Goal: Information Seeking & Learning: Learn about a topic

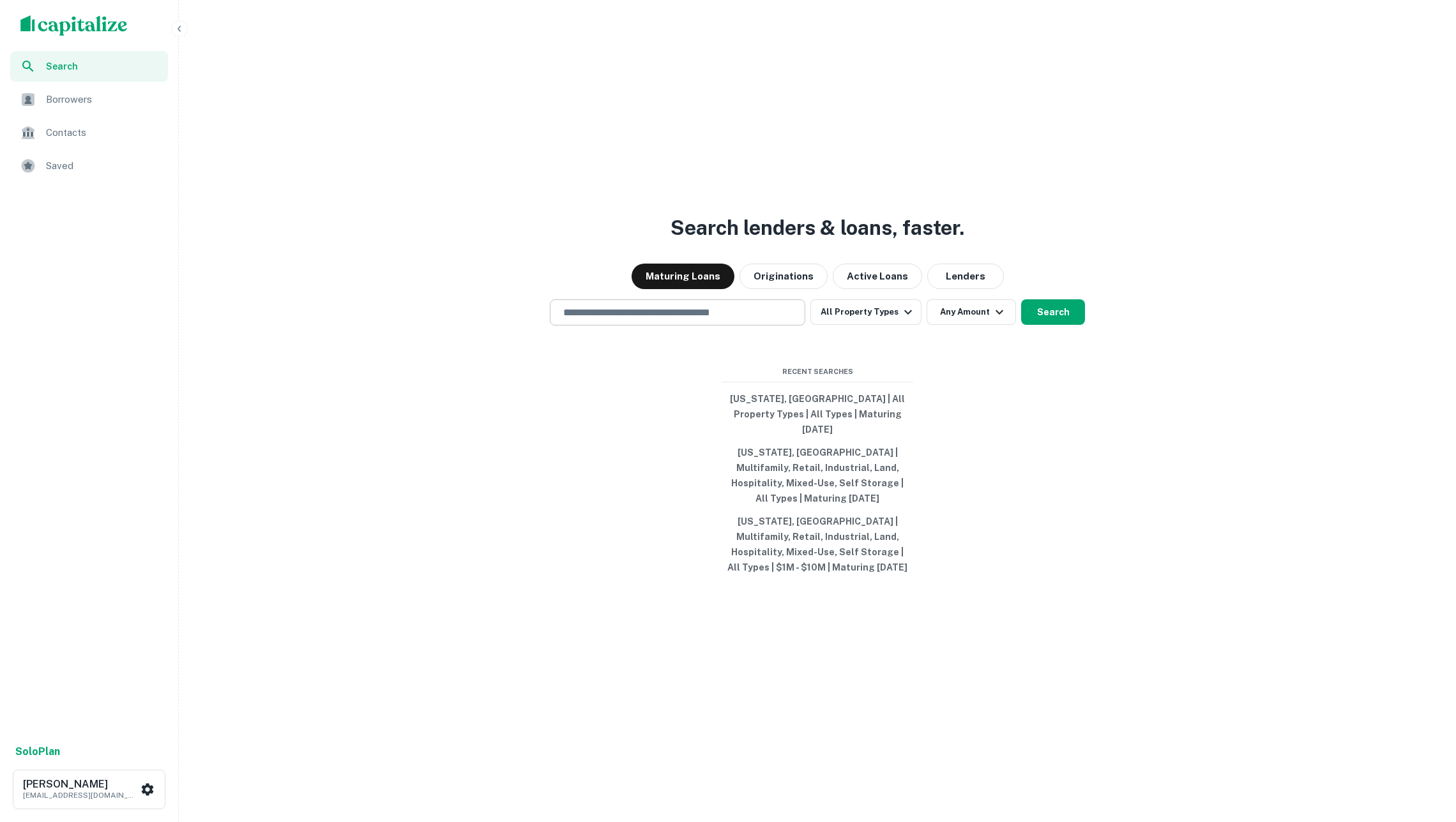
click at [637, 310] on div "​" at bounding box center [678, 313] width 256 height 26
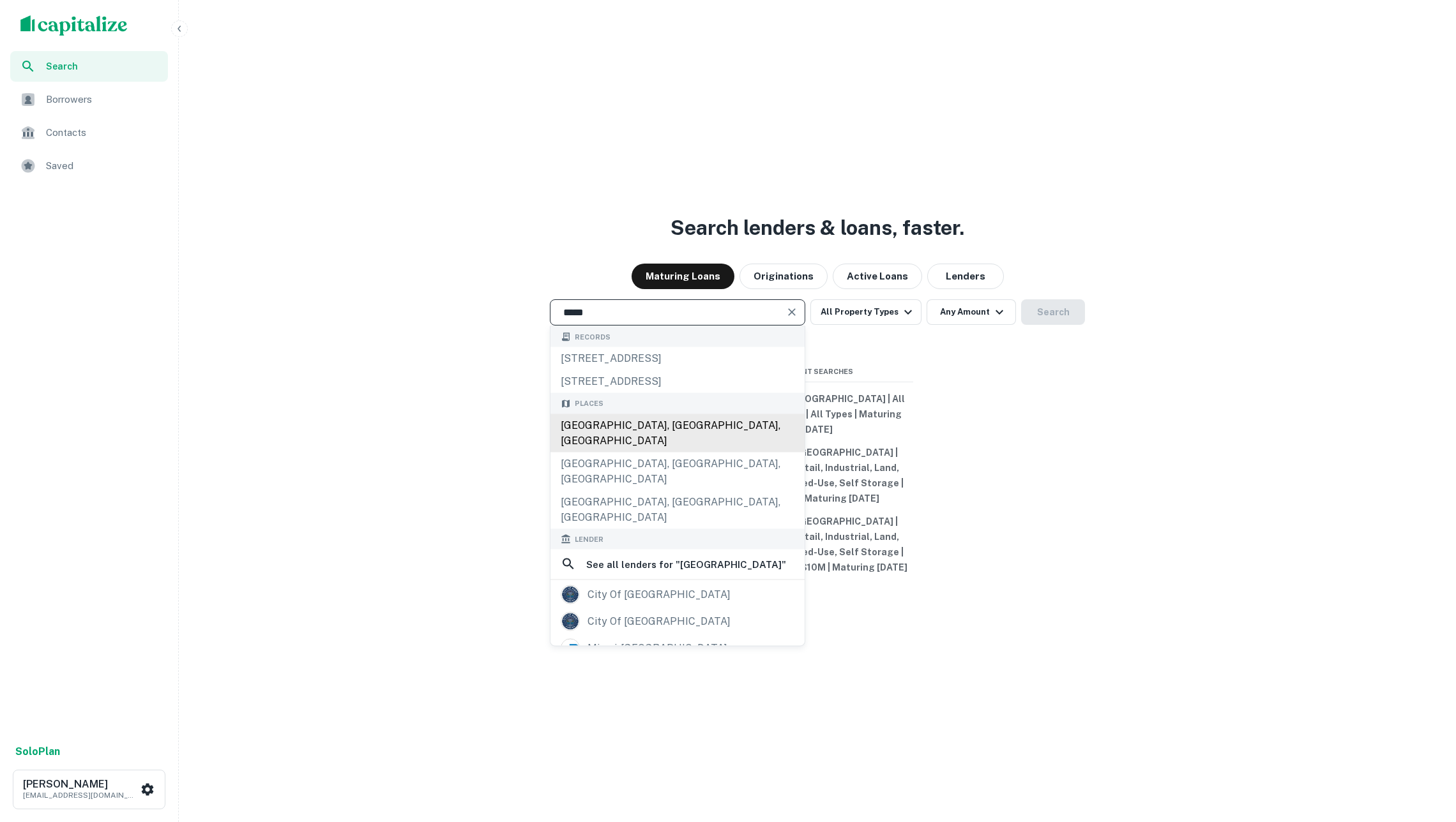
click at [642, 437] on div "[GEOGRAPHIC_DATA], [GEOGRAPHIC_DATA], [GEOGRAPHIC_DATA]" at bounding box center [678, 432] width 254 height 39
type input "**********"
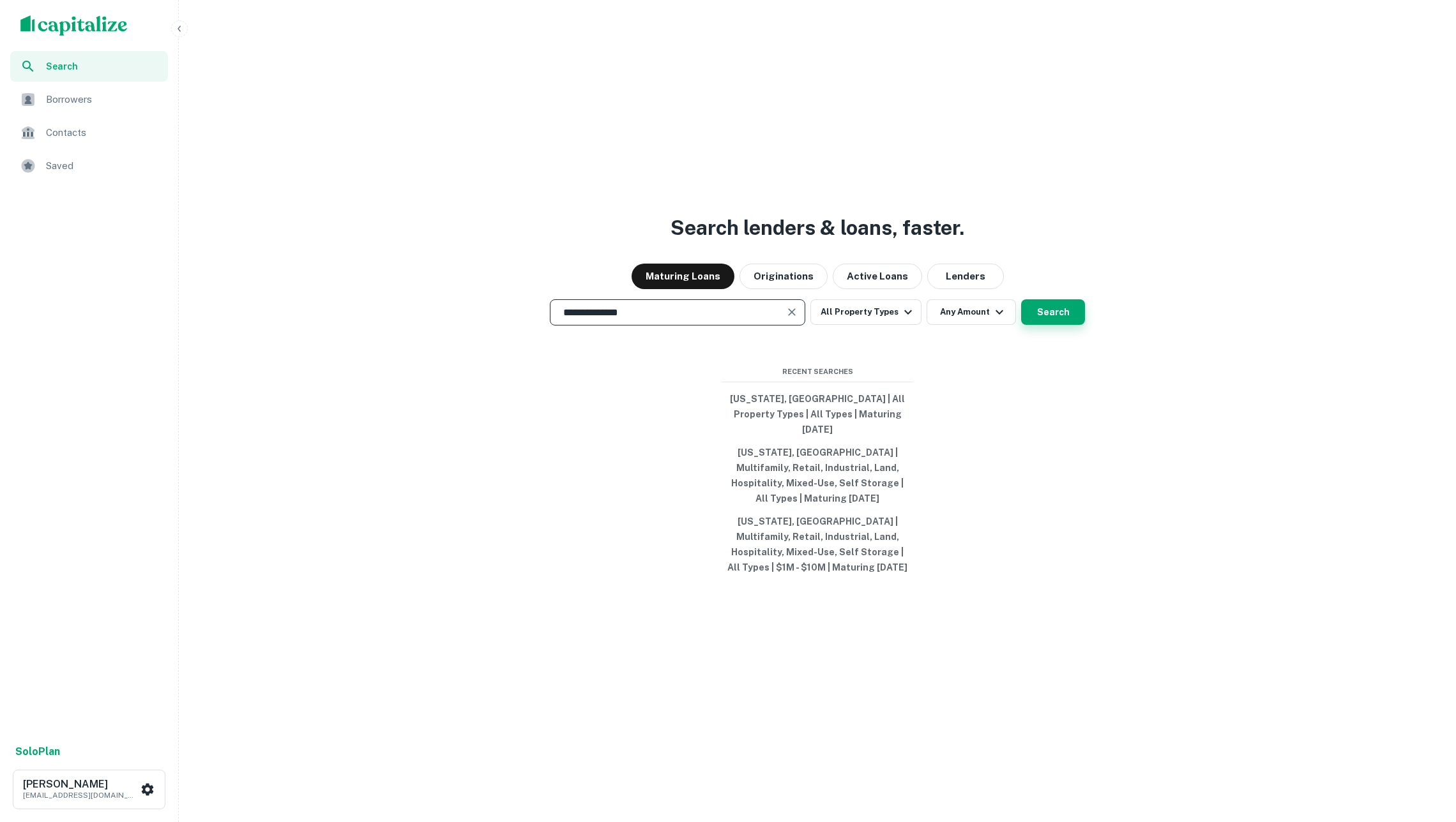
click at [1062, 309] on button "Search" at bounding box center [1053, 312] width 64 height 25
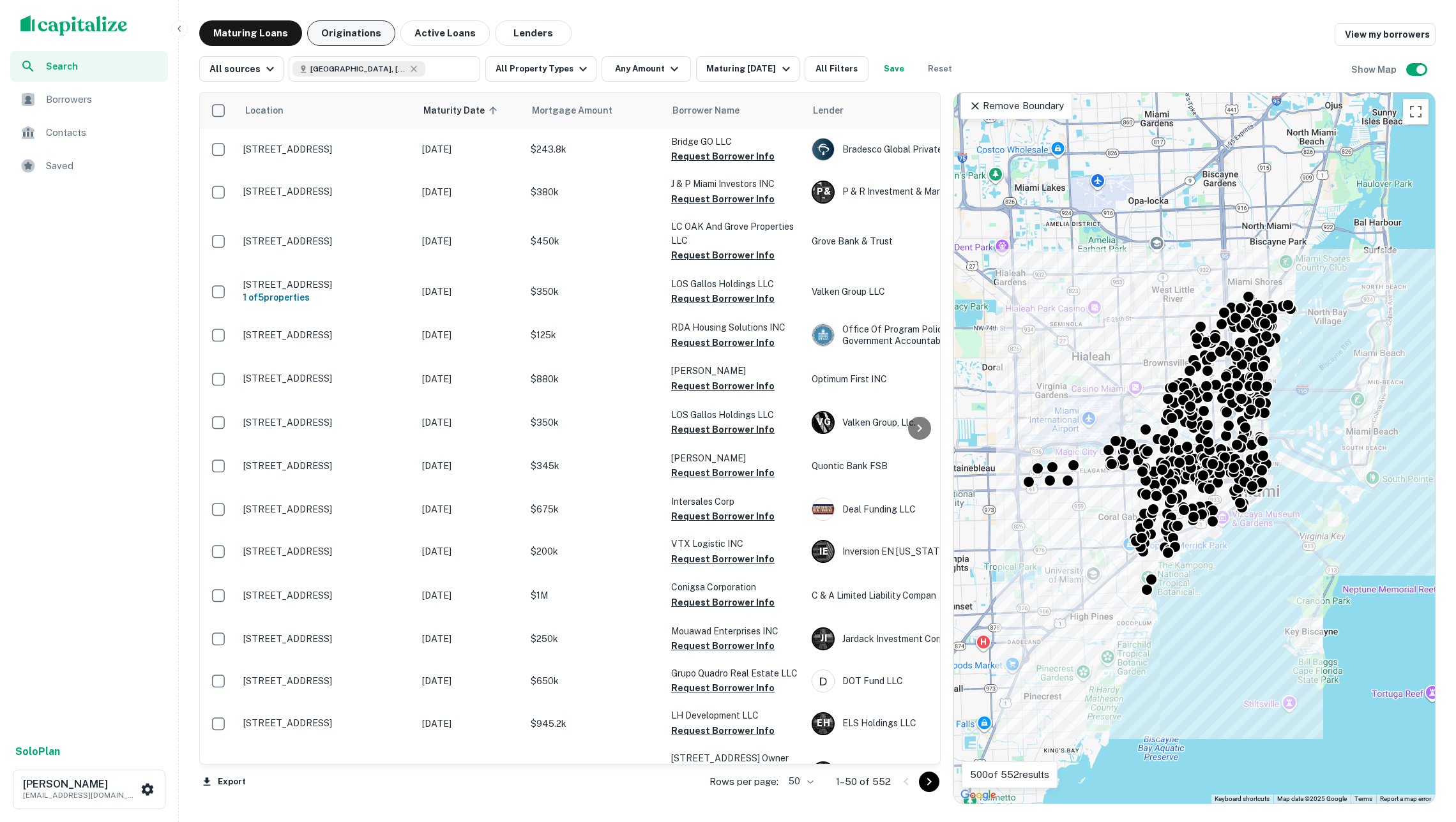
click at [361, 34] on button "Originations" at bounding box center [352, 33] width 88 height 25
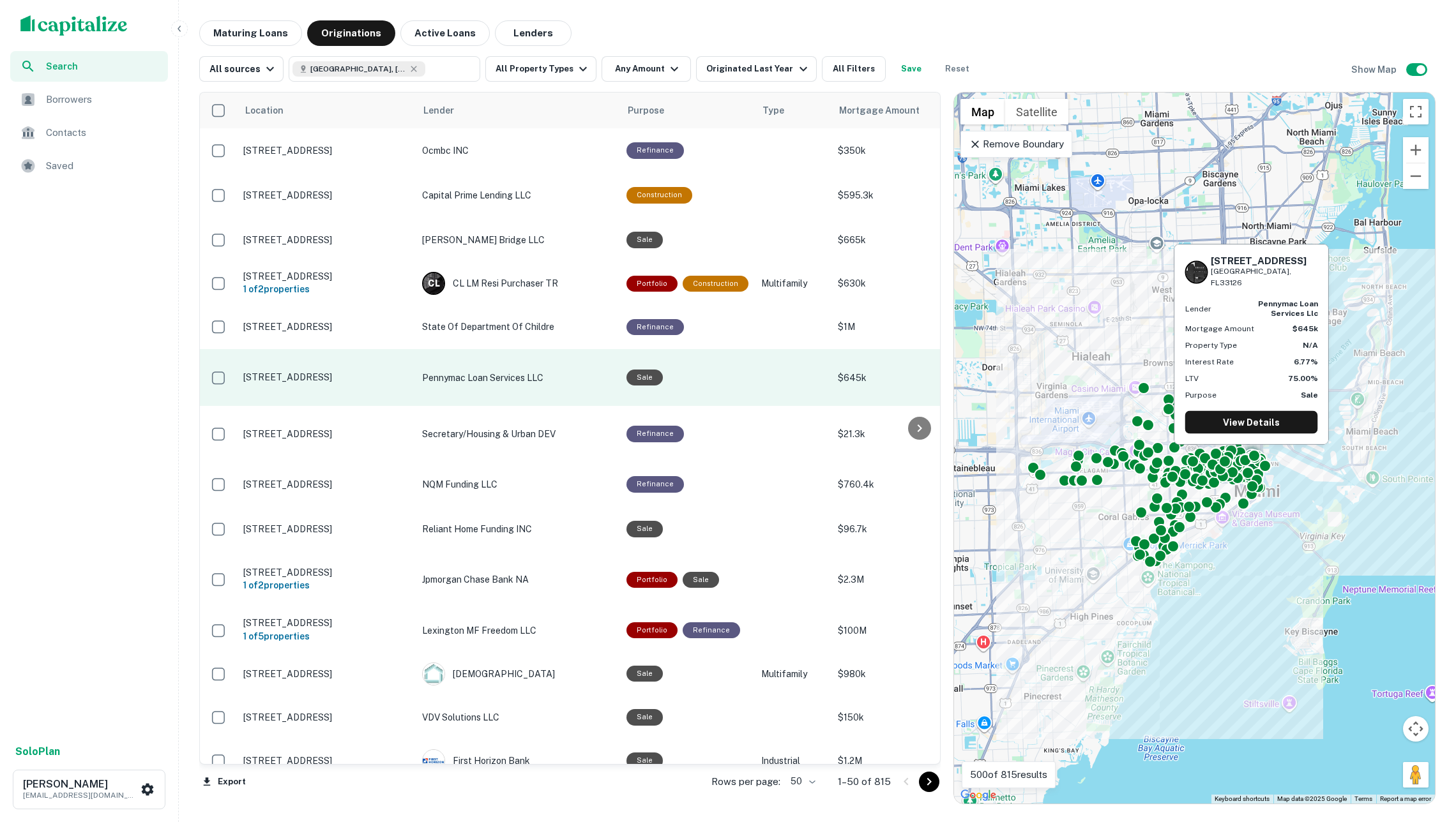
click at [553, 377] on td "Pennymac Loan Services LLC" at bounding box center [517, 378] width 204 height 56
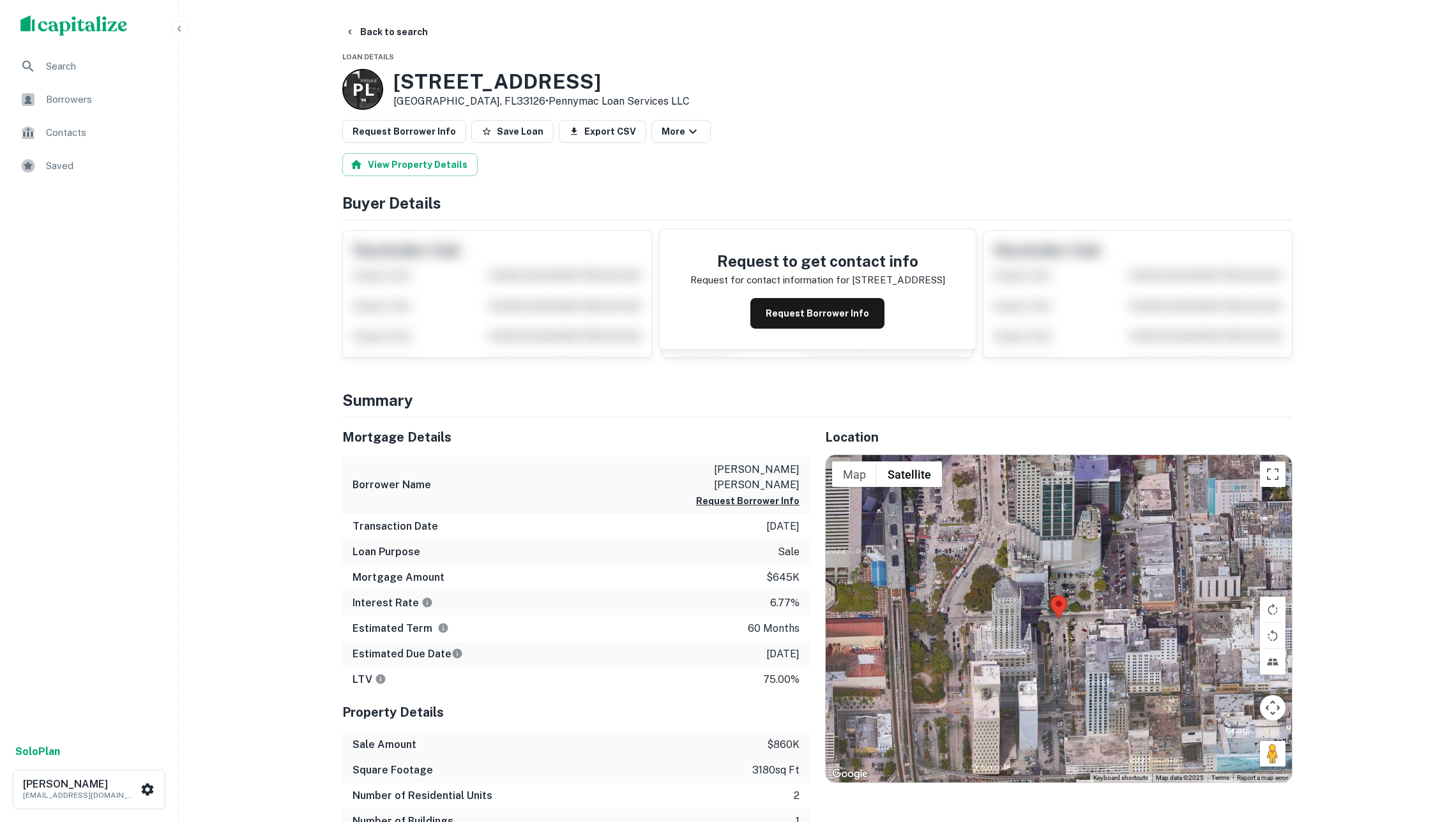
click at [389, 31] on button "Back to search" at bounding box center [385, 32] width 93 height 23
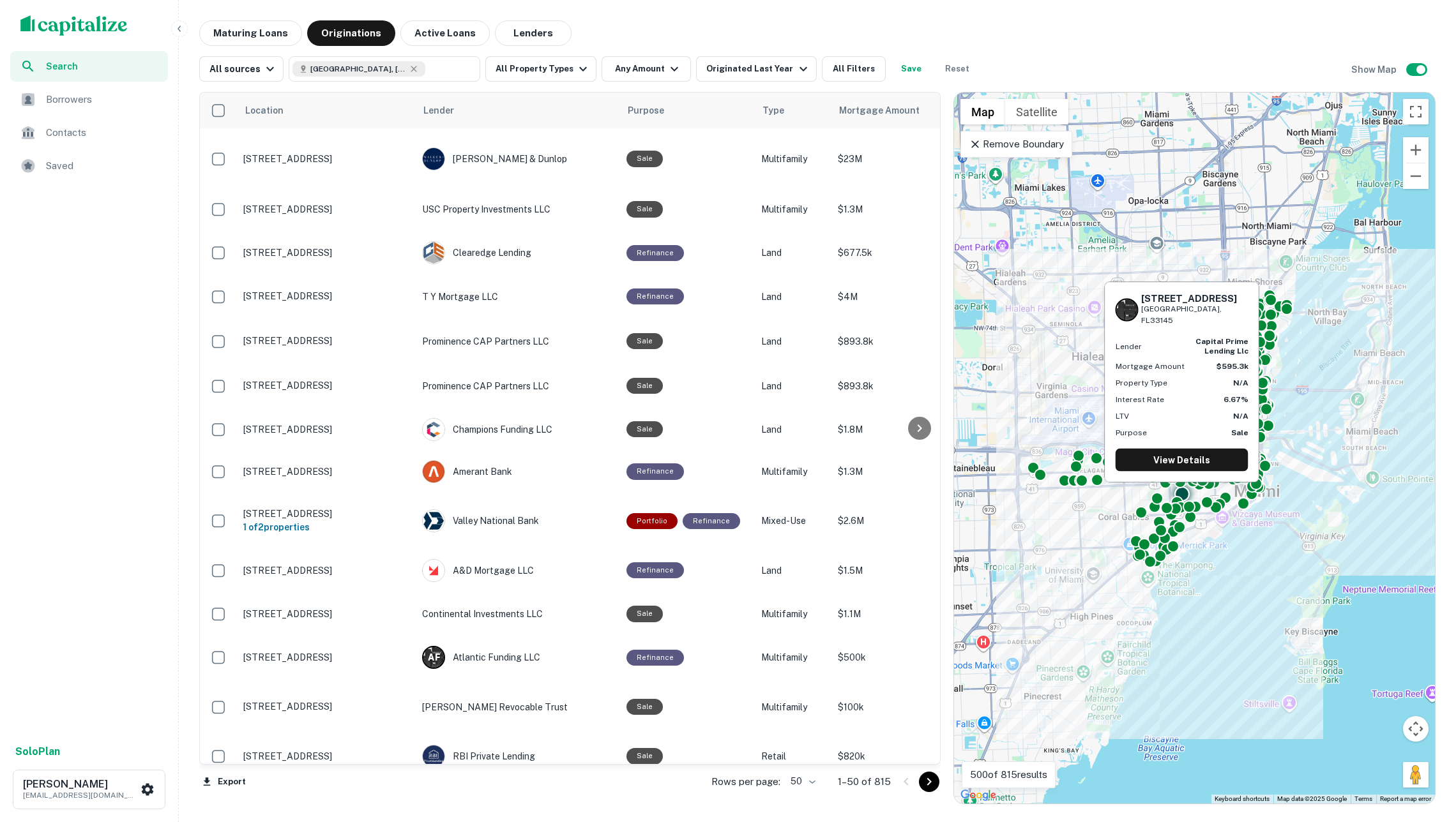
scroll to position [736, 0]
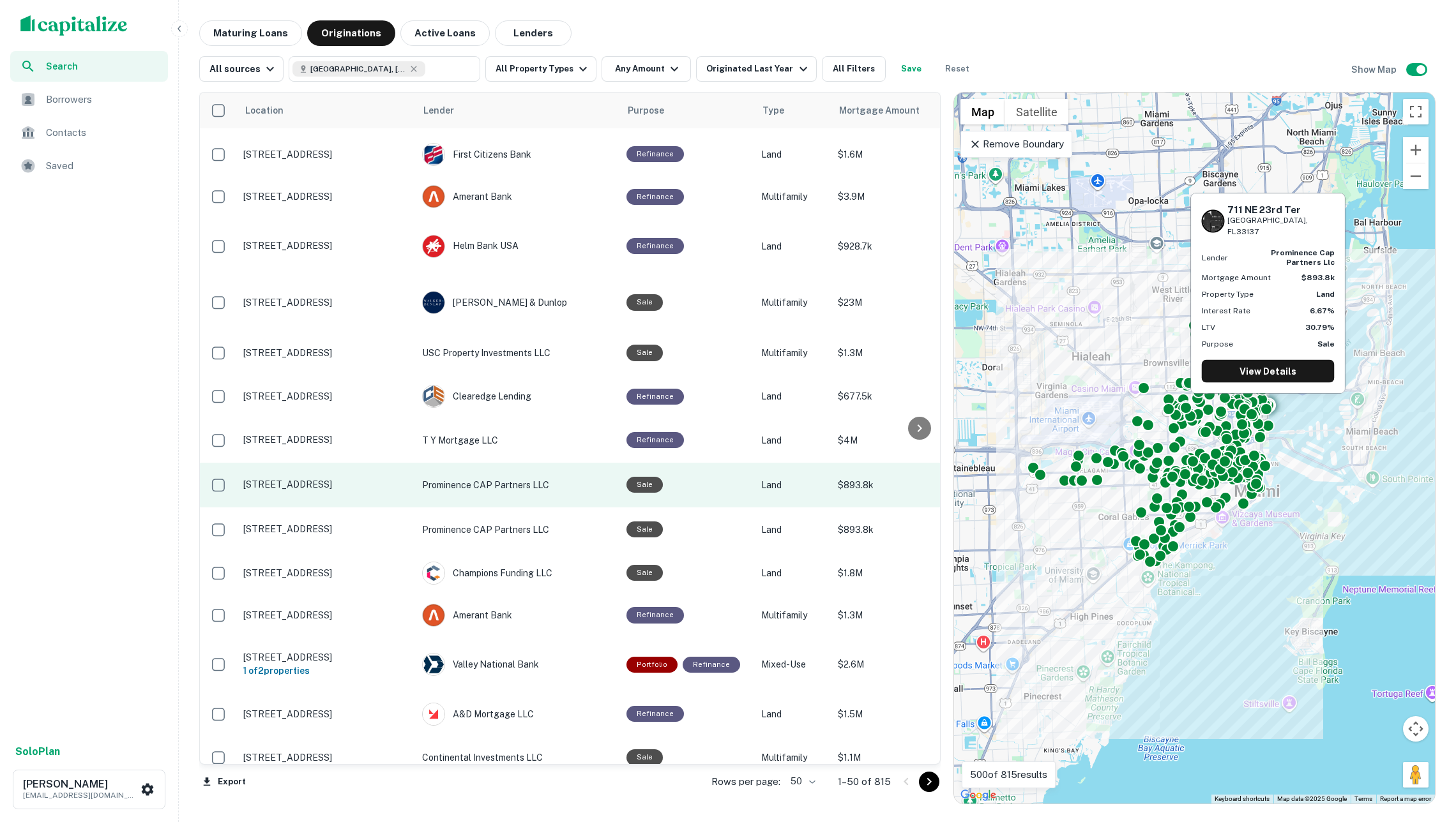
click at [553, 478] on p "Prominence CAP Partners LLC" at bounding box center [518, 485] width 192 height 14
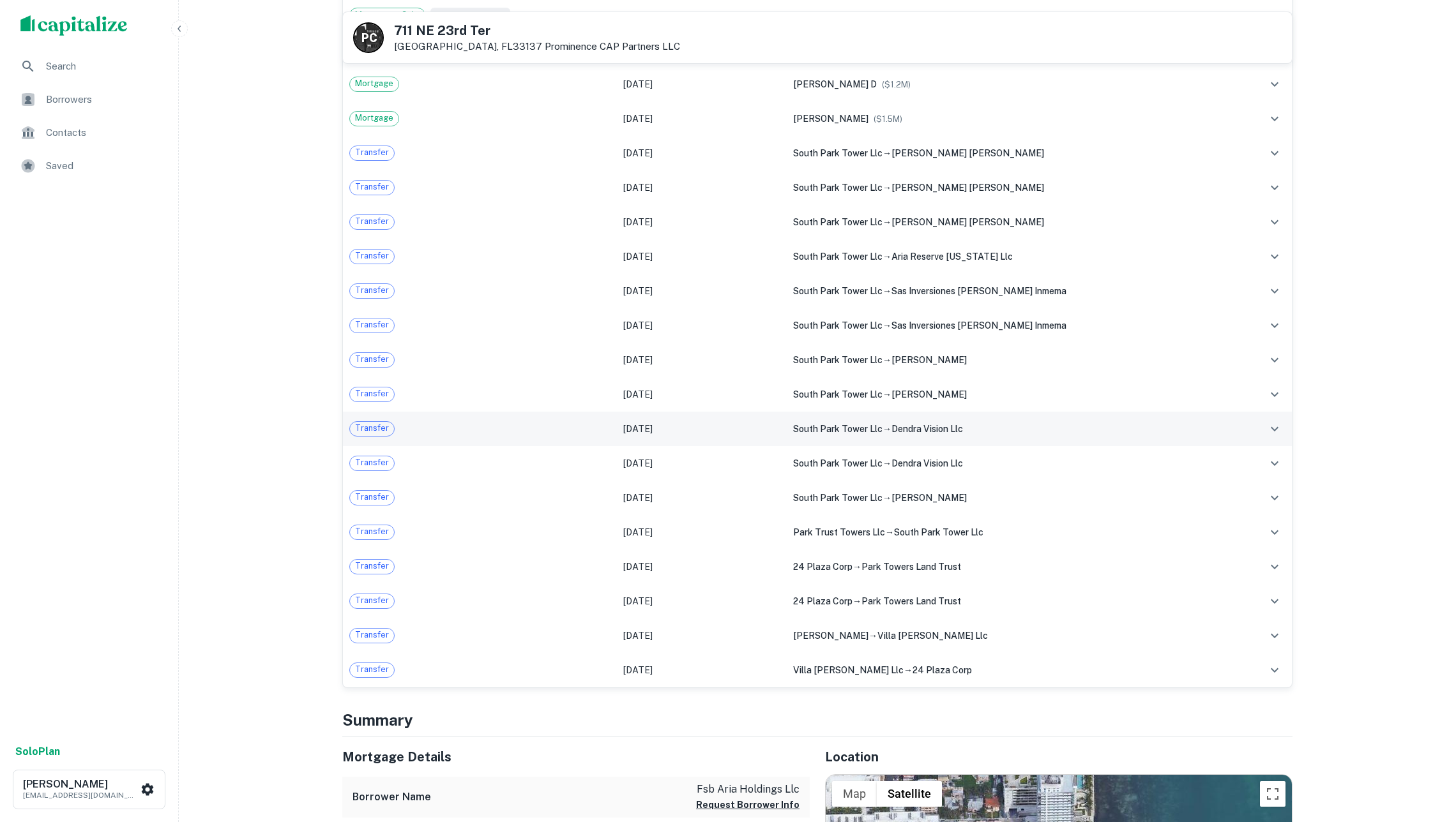
scroll to position [565, 0]
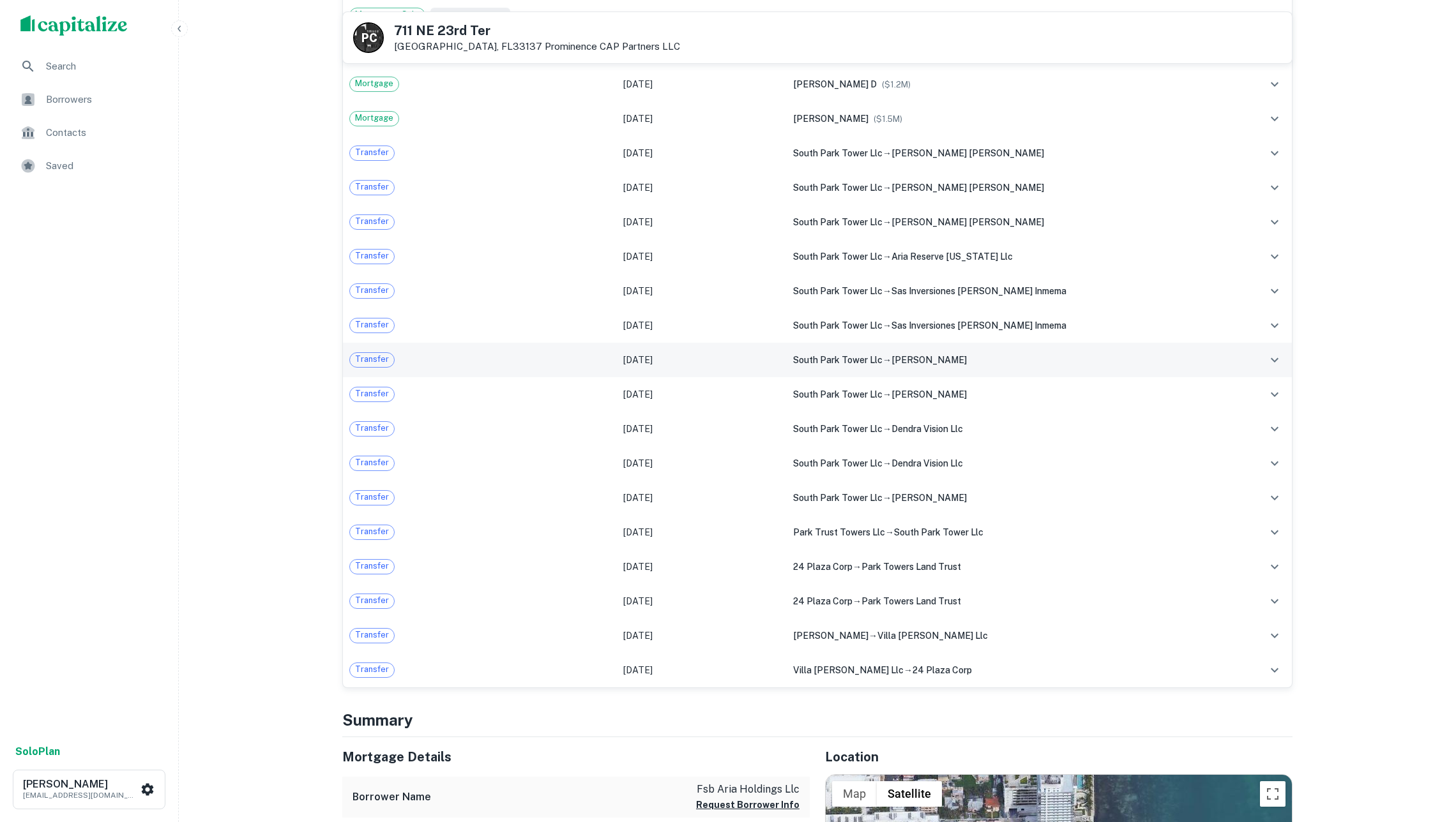
click at [882, 377] on td "south park tower llc → [PERSON_NAME]" at bounding box center [1012, 360] width 451 height 35
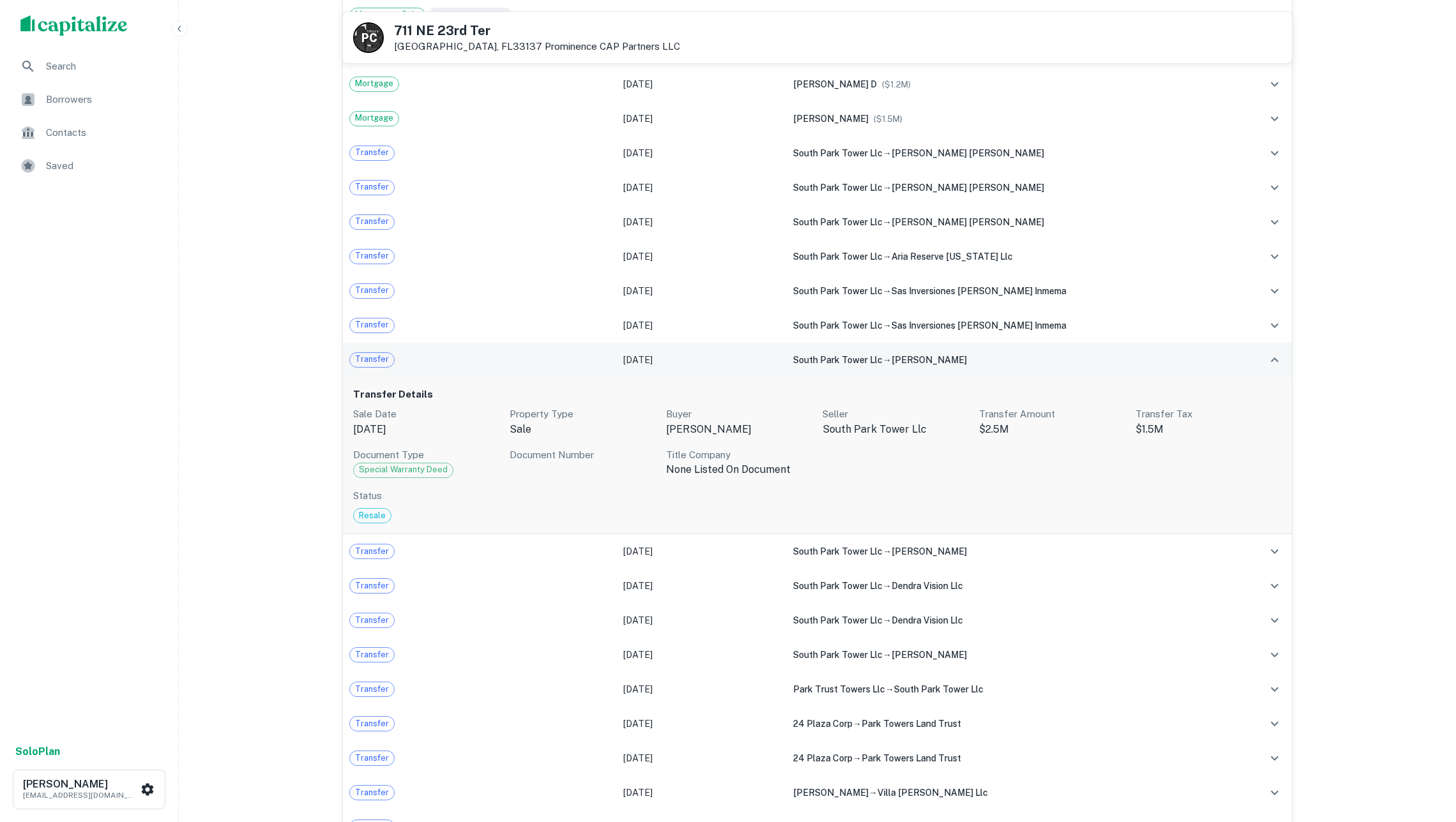
click at [882, 377] on td "south park tower llc → [PERSON_NAME]" at bounding box center [1012, 360] width 451 height 35
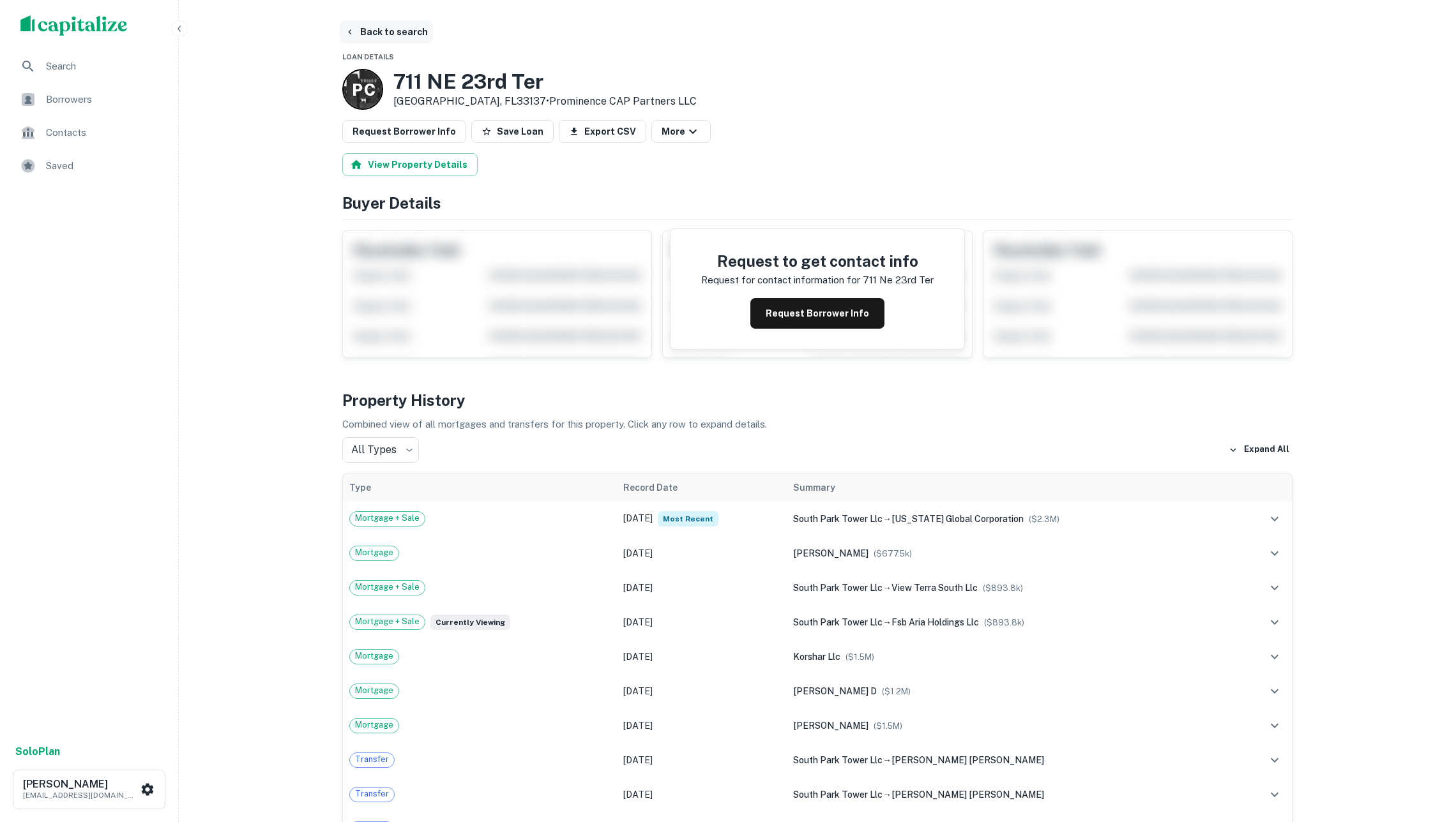
scroll to position [0, 0]
click at [370, 31] on button "Back to search" at bounding box center [385, 32] width 93 height 23
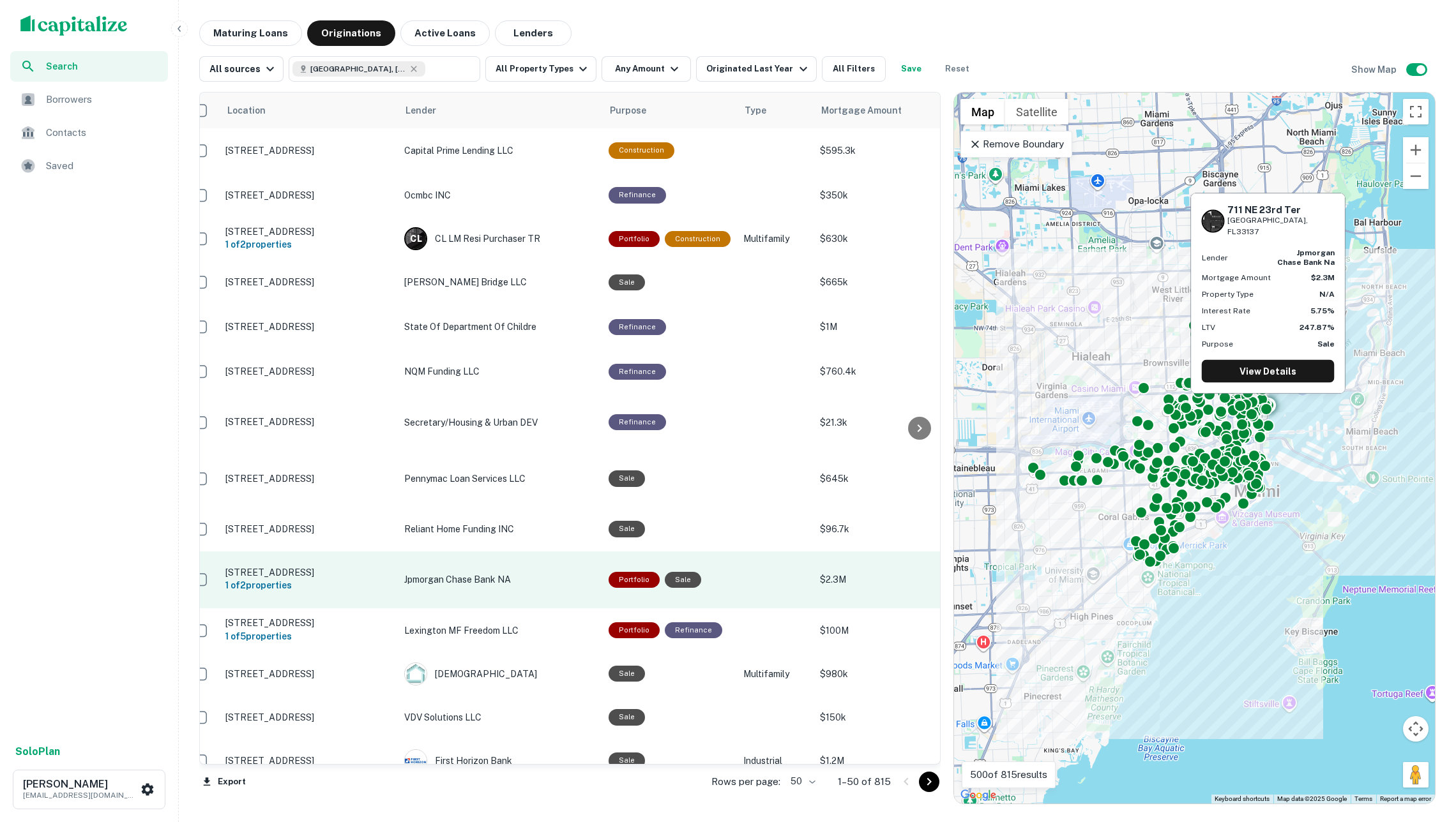
scroll to position [0, 18]
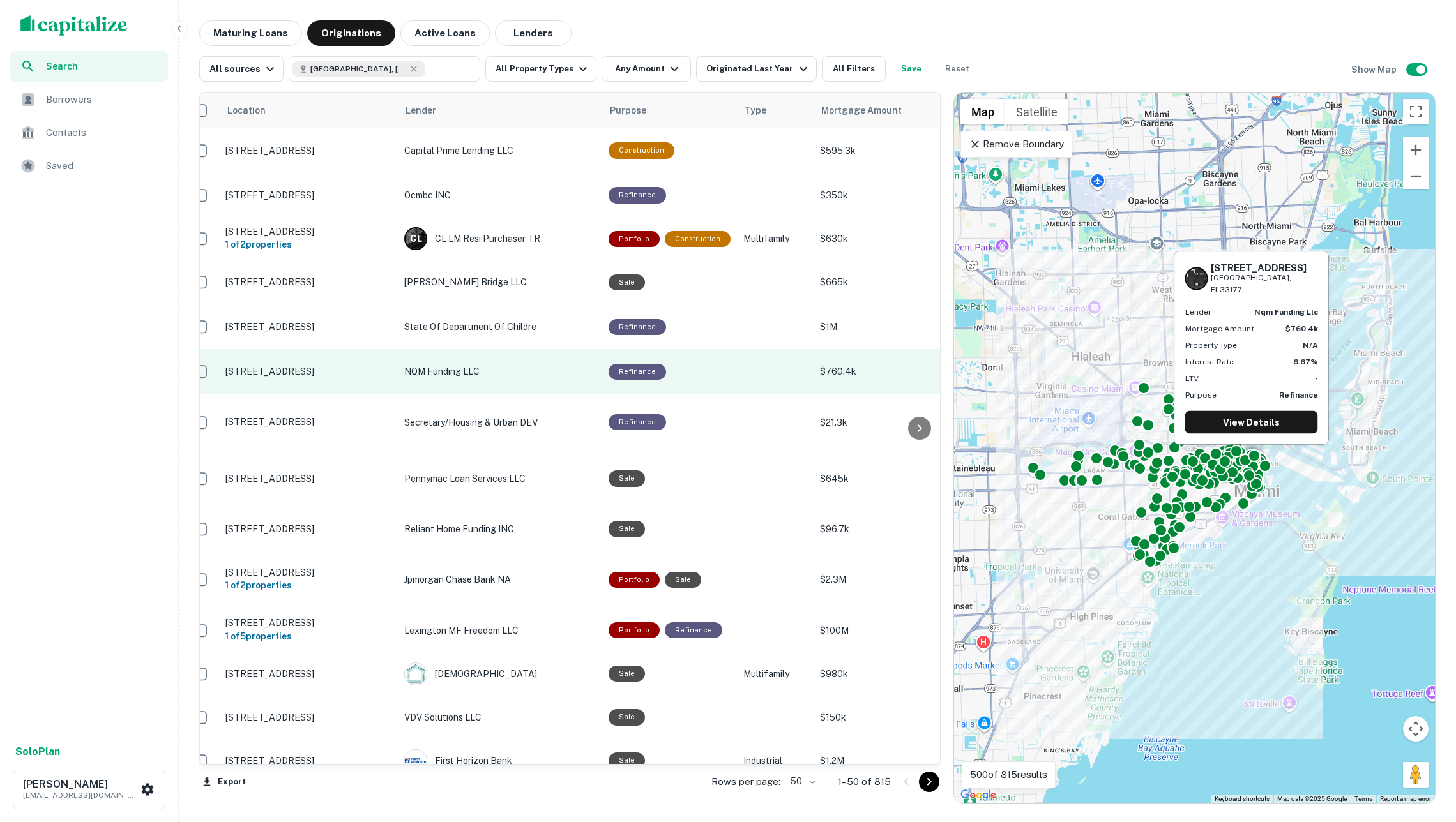
click at [532, 364] on p "NQM Funding LLC" at bounding box center [500, 371] width 192 height 14
